Goal: Check status: Check status

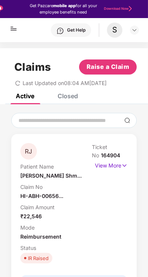
scroll to position [43, 0]
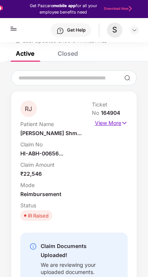
click at [125, 122] on img at bounding box center [124, 123] width 6 height 8
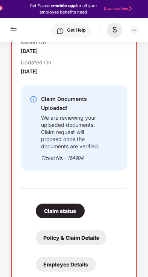
scroll to position [238, 0]
click at [94, 136] on div "We are reviewing your uploaded documents. Claim request will proceed once the d…" at bounding box center [72, 131] width 62 height 37
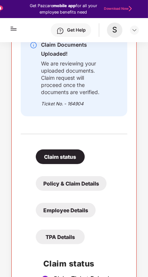
click at [67, 158] on div "Claim status" at bounding box center [60, 156] width 49 height 15
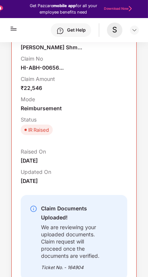
scroll to position [130, 0]
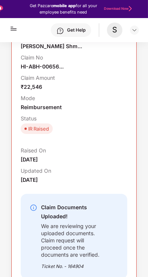
click at [31, 125] on div "IR Raised" at bounding box center [38, 129] width 21 height 8
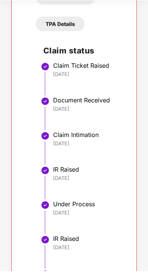
scroll to position [472, 0]
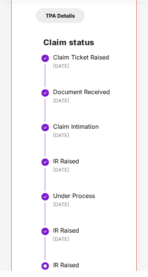
click at [68, 270] on div "IR Raised" at bounding box center [86, 271] width 67 height 8
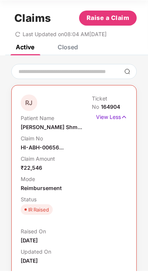
scroll to position [0, 0]
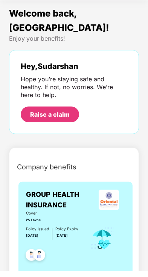
click at [52, 116] on div "Raise a claim" at bounding box center [50, 120] width 40 height 8
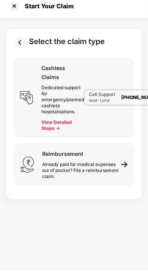
scroll to position [12, 0]
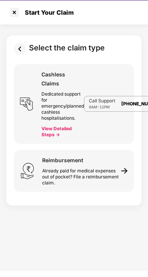
click at [64, 132] on button "View Detailed Steps ->" at bounding box center [62, 138] width 43 height 12
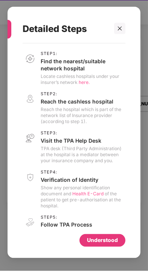
scroll to position [5, 0]
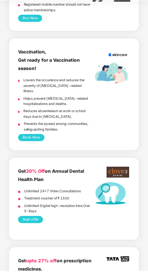
scroll to position [616, 0]
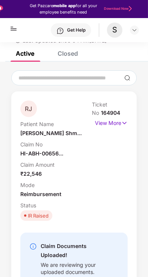
scroll to position [36, 0]
